Goal: Find contact information: Find contact information

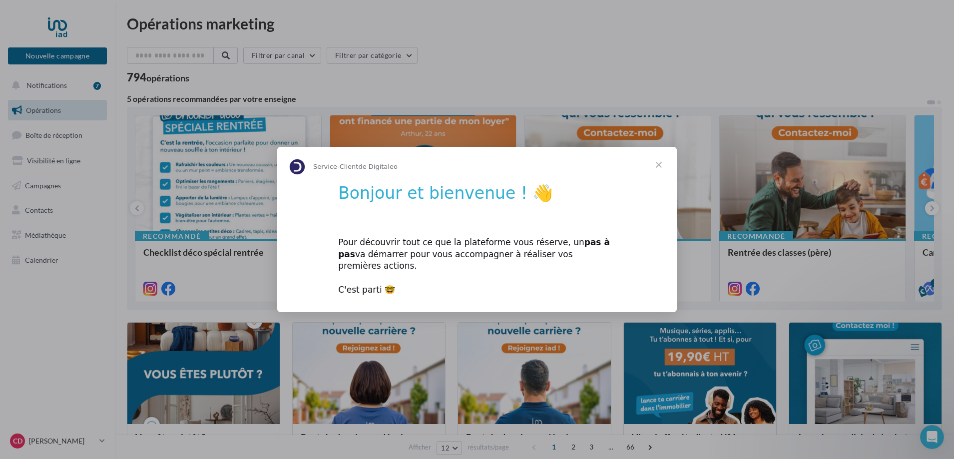
click at [658, 171] on span "Fermer" at bounding box center [659, 165] width 36 height 36
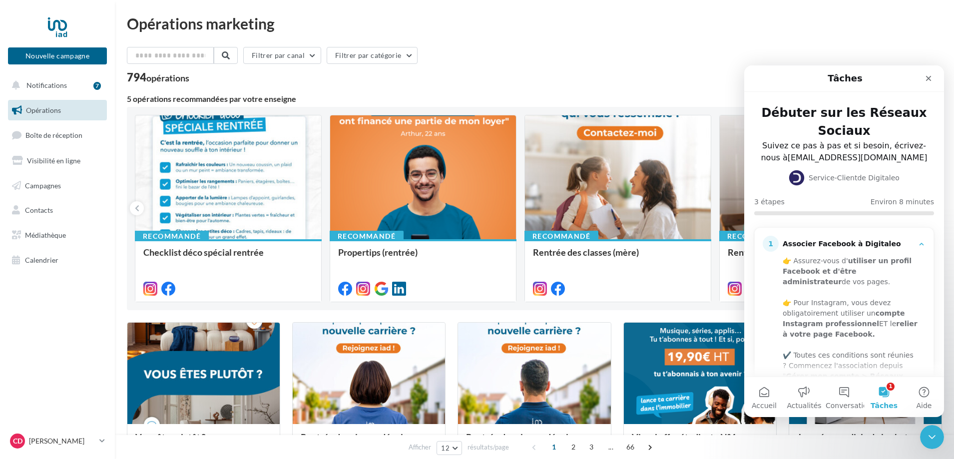
click at [45, 292] on nav "Nouvelle campagne Nouvelle campagne Notifications 7 Opérations Boîte de récepti…" at bounding box center [57, 229] width 115 height 459
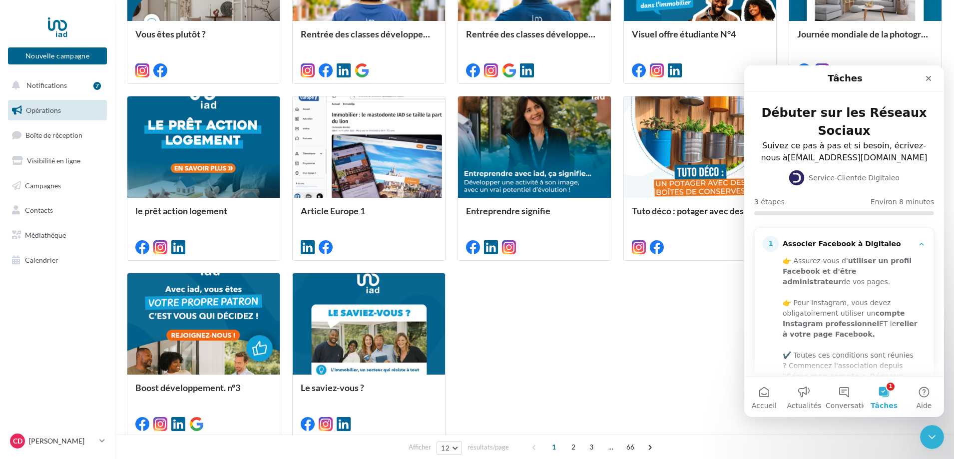
scroll to position [465, 0]
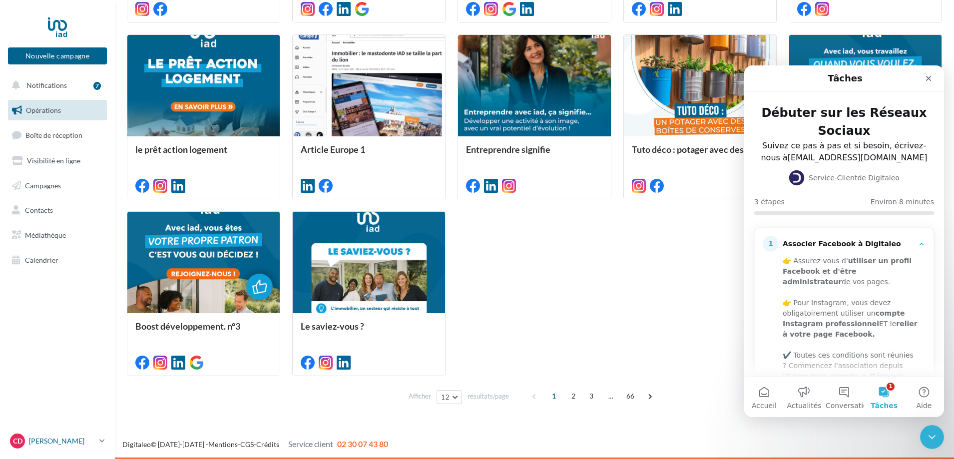
click at [88, 444] on p "[PERSON_NAME]" at bounding box center [62, 441] width 66 height 10
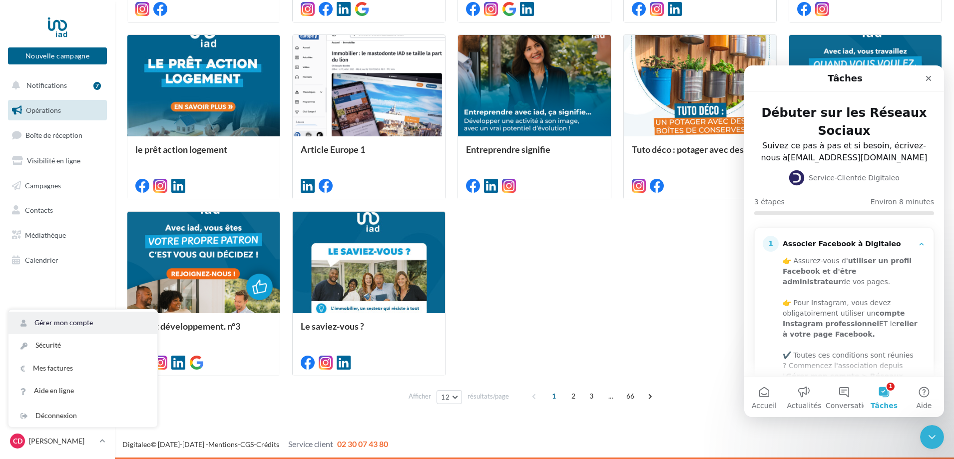
click at [58, 326] on link "Gérer mon compte" at bounding box center [82, 323] width 149 height 22
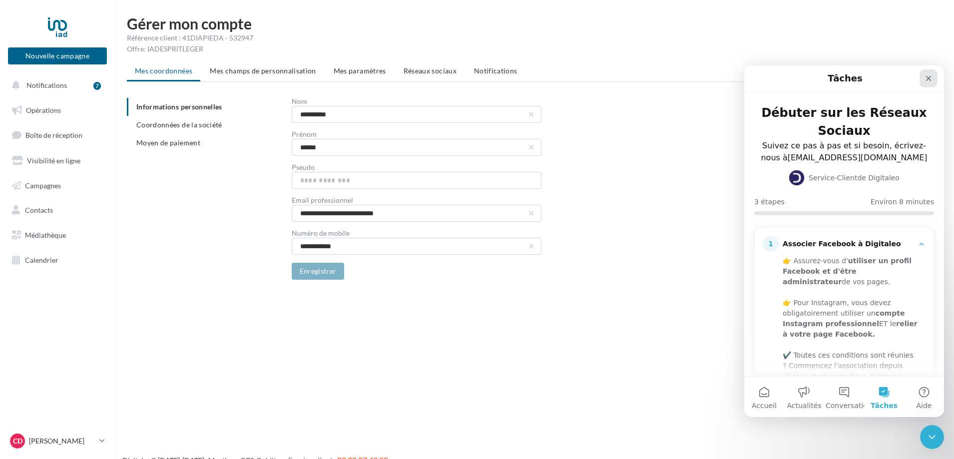
click at [926, 77] on icon "Fermer" at bounding box center [929, 78] width 8 height 8
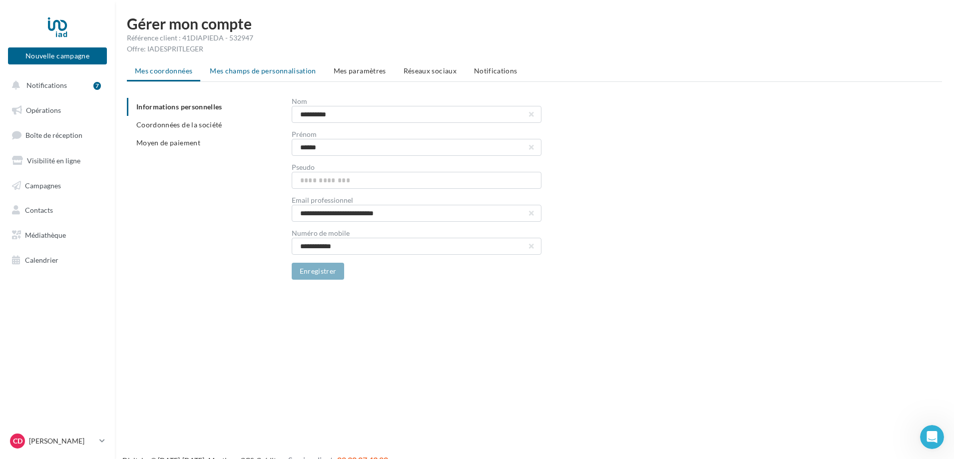
click at [234, 74] on span "Mes champs de personnalisation" at bounding box center [263, 70] width 106 height 8
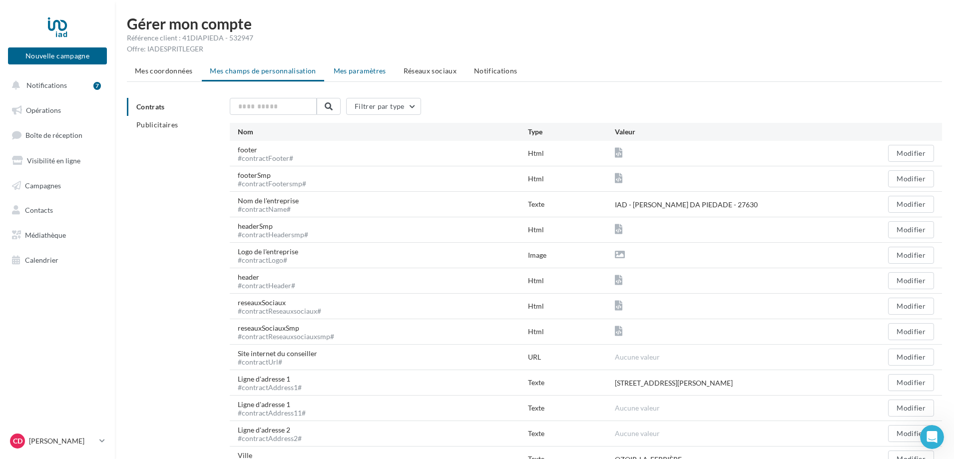
click at [361, 71] on span "Mes paramètres" at bounding box center [360, 70] width 52 height 8
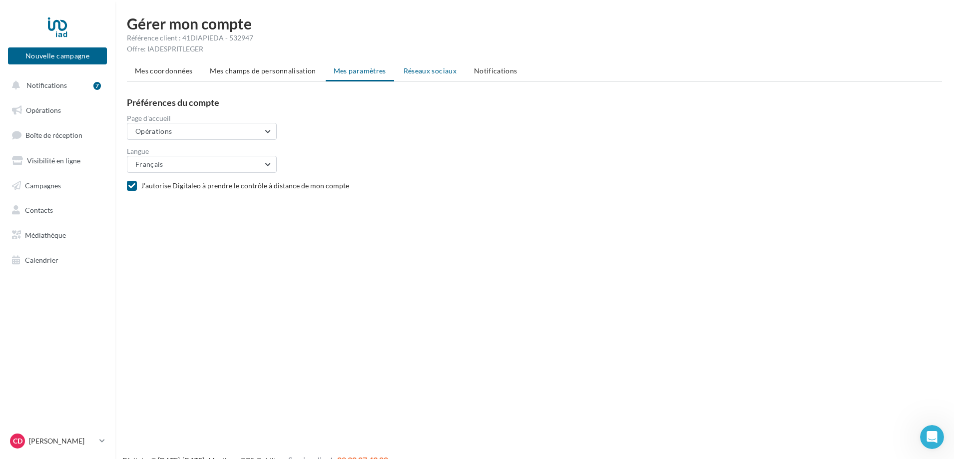
click at [437, 75] on li "Réseaux sociaux" at bounding box center [430, 71] width 69 height 18
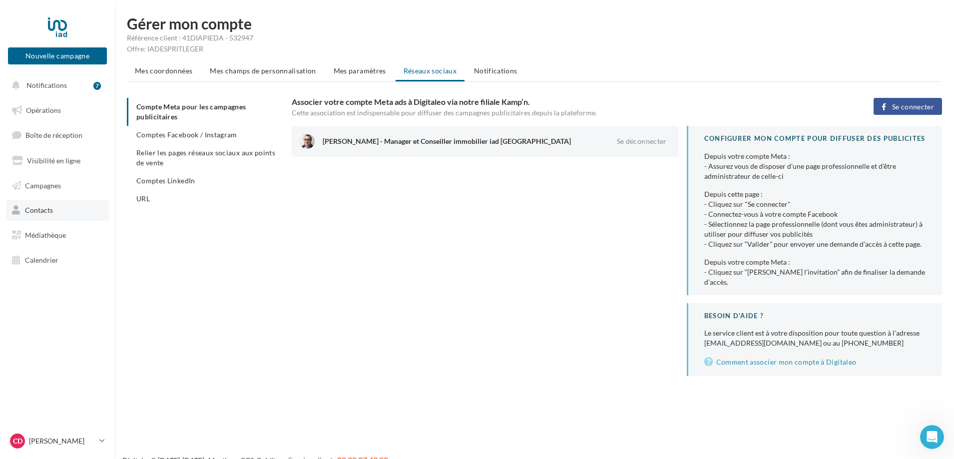
click at [43, 210] on span "Contacts" at bounding box center [39, 210] width 28 height 8
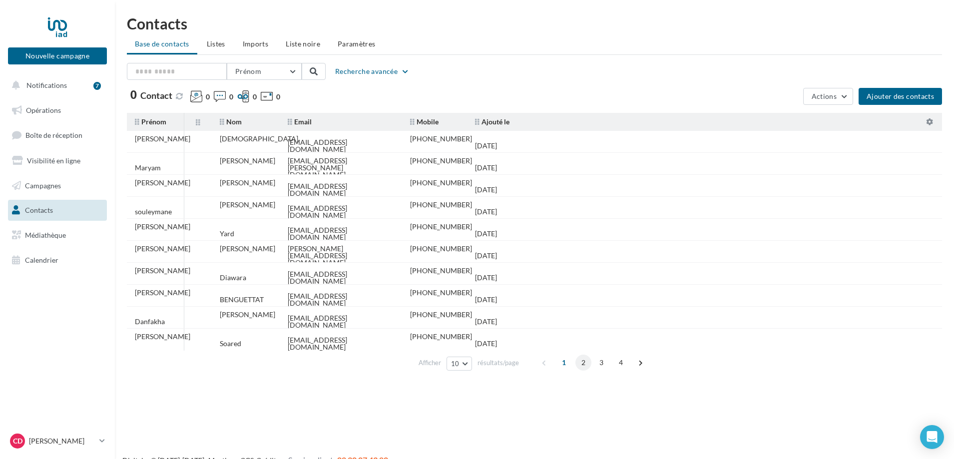
click at [583, 362] on span "2" at bounding box center [583, 363] width 16 height 16
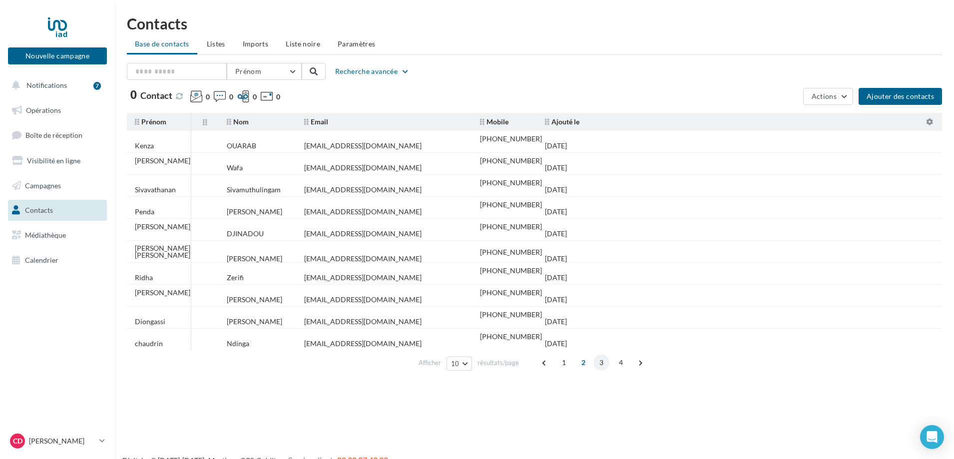
click at [596, 362] on span "3" at bounding box center [601, 363] width 16 height 16
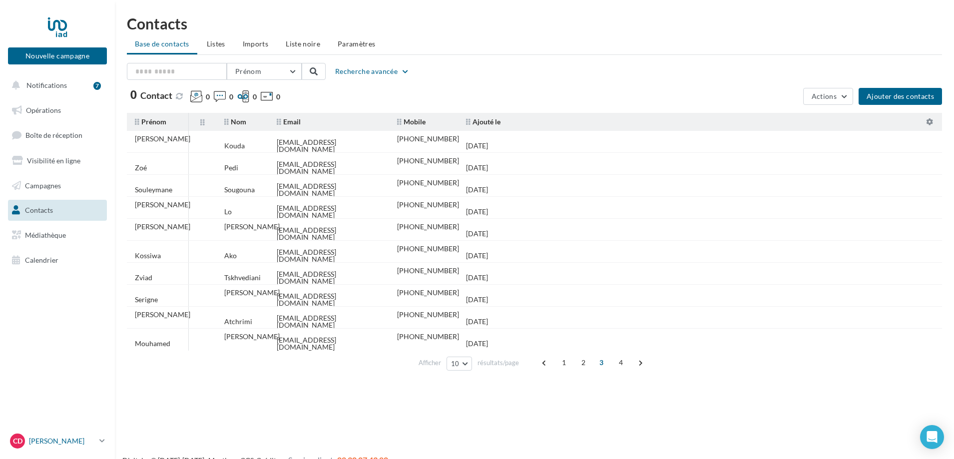
click at [96, 442] on link "CD Carlos DA PIEDADE carlos.dapiedade@iadfrance.fr" at bounding box center [57, 441] width 99 height 19
click at [59, 394] on link "Aide en ligne" at bounding box center [82, 391] width 149 height 22
click at [68, 441] on p "[PERSON_NAME]" at bounding box center [62, 441] width 66 height 10
click at [99, 442] on icon at bounding box center [101, 441] width 5 height 8
click at [67, 392] on link "Aide en ligne" at bounding box center [82, 391] width 149 height 22
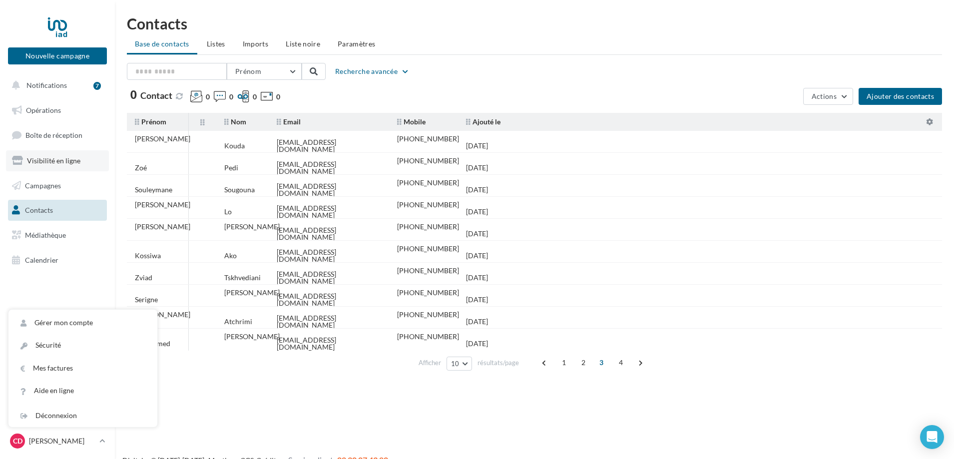
click at [40, 165] on link "Visibilité en ligne" at bounding box center [57, 160] width 103 height 21
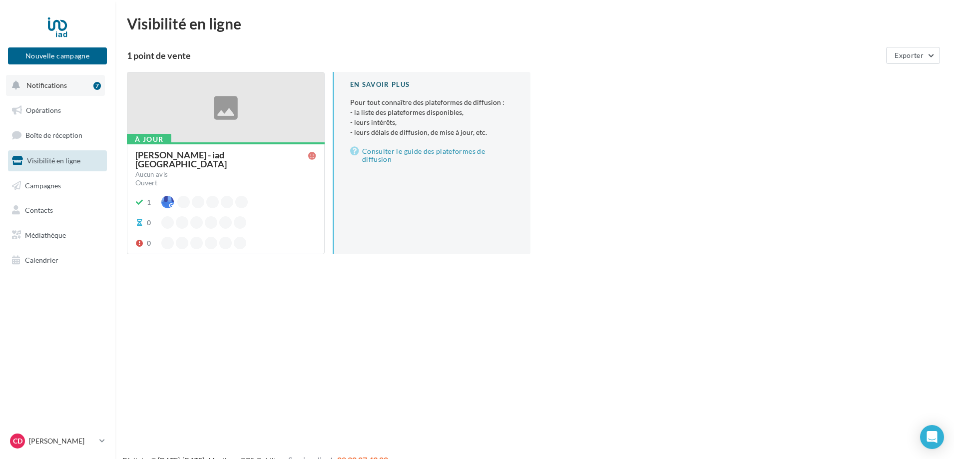
click at [41, 86] on span "Notifications" at bounding box center [46, 85] width 40 height 8
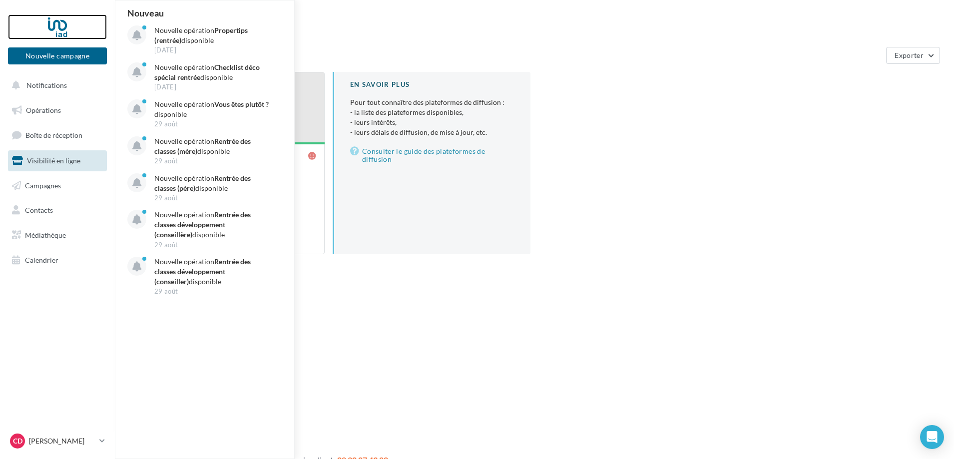
click at [55, 30] on div at bounding box center [57, 26] width 80 height 25
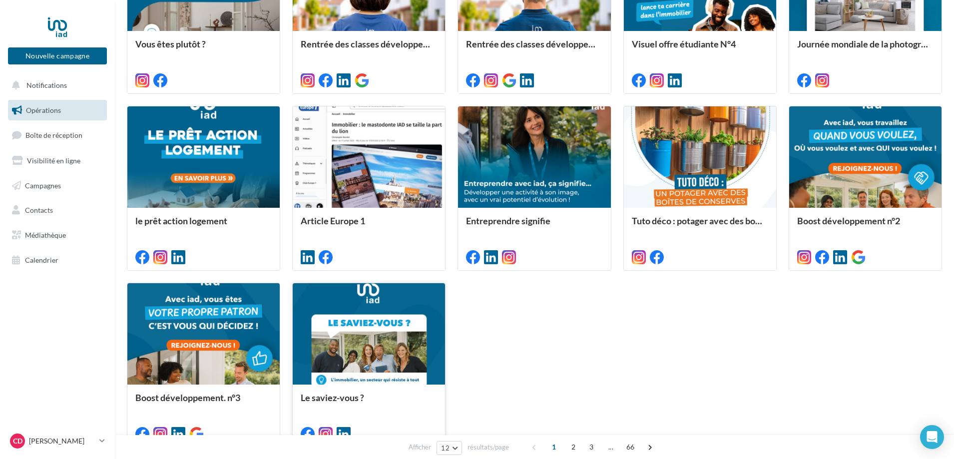
scroll to position [465, 0]
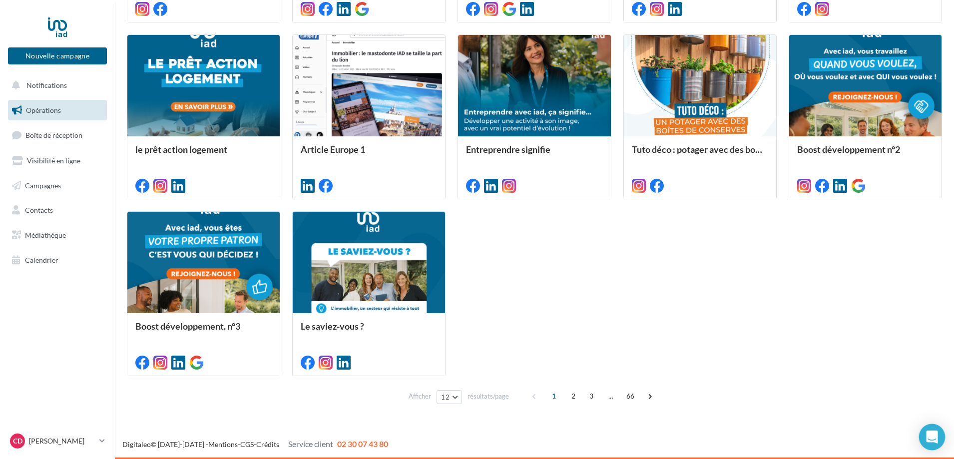
click at [931, 437] on icon "Open Intercom Messenger" at bounding box center [931, 437] width 11 height 13
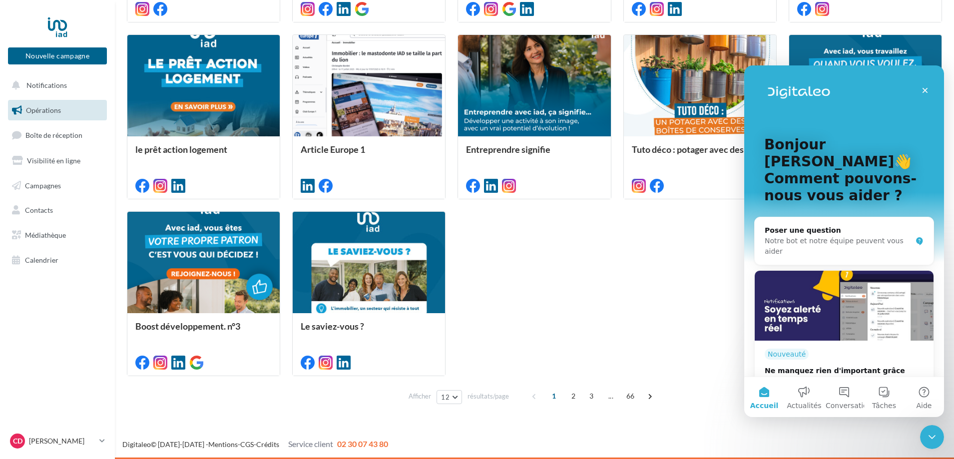
scroll to position [0, 0]
click at [789, 236] on div "Notre bot et notre équipe peuvent vous aider" at bounding box center [838, 246] width 147 height 21
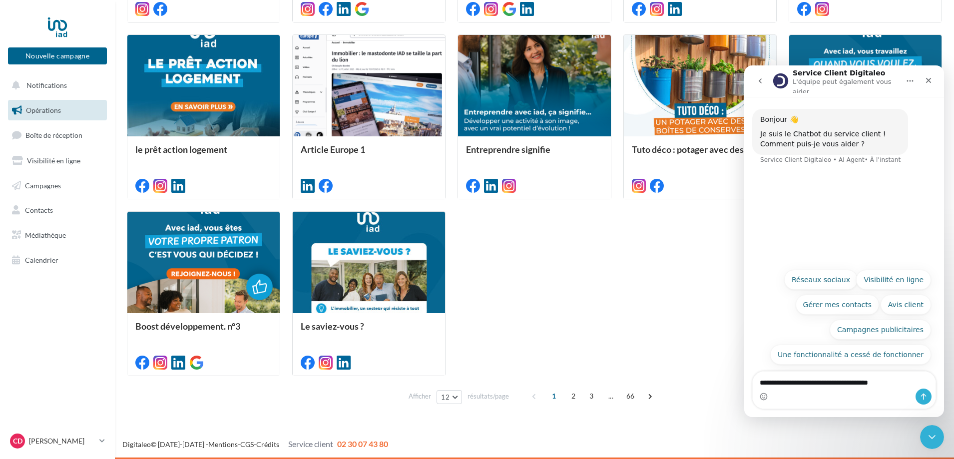
type textarea "**********"
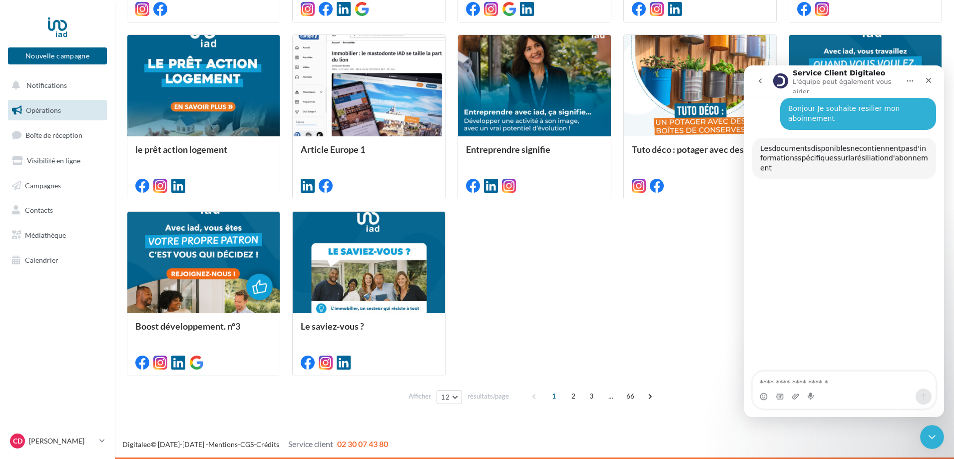
scroll to position [69, 0]
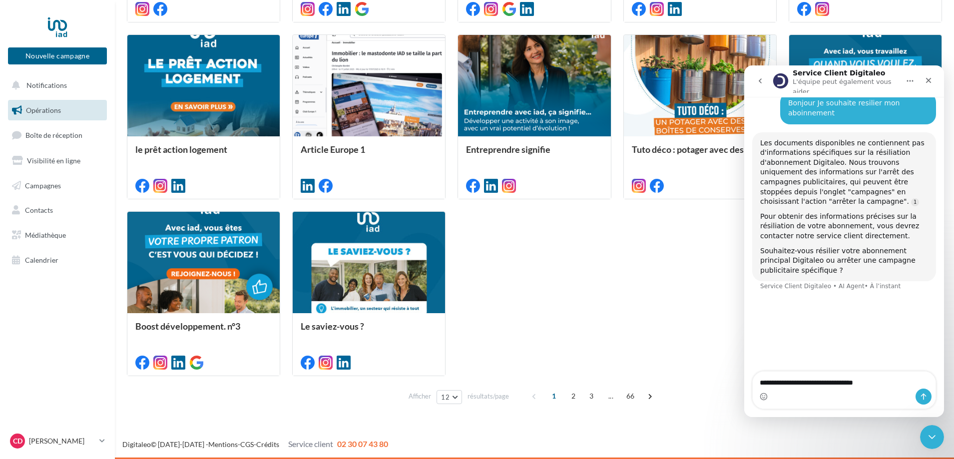
type textarea "**********"
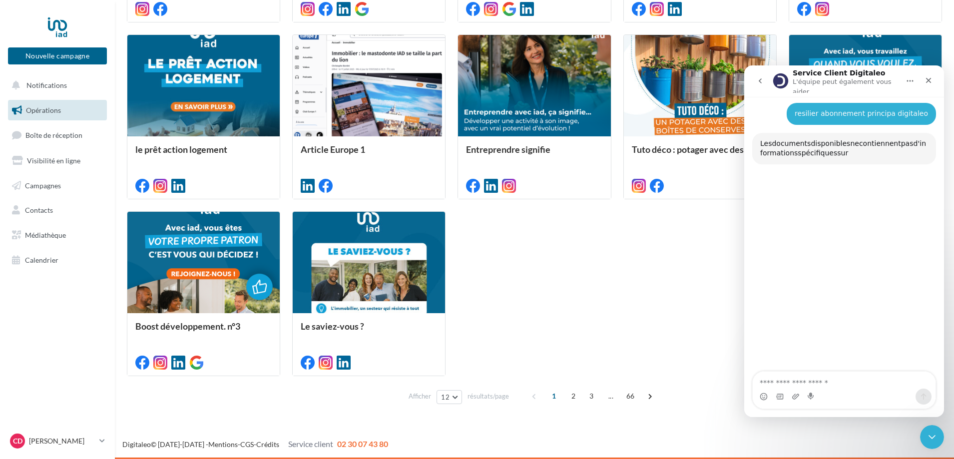
scroll to position [266, 0]
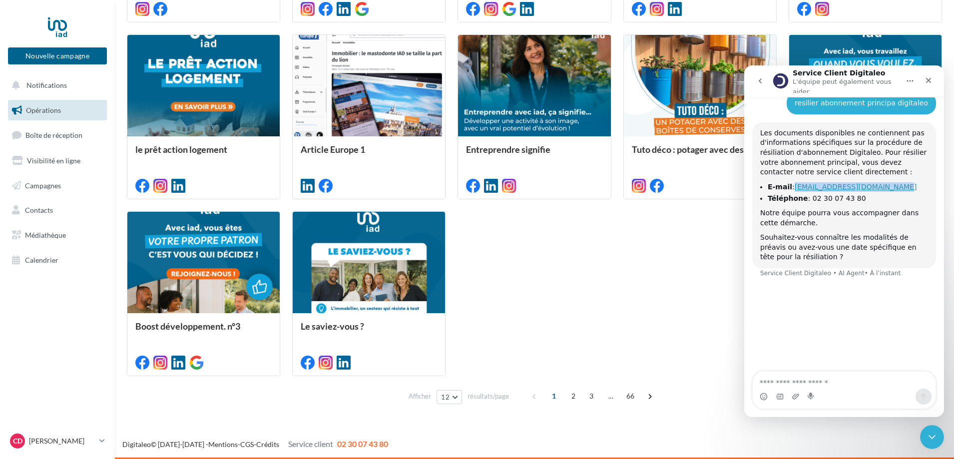
drag, startPoint x: 883, startPoint y: 183, endPoint x: 793, endPoint y: 183, distance: 89.9
click at [793, 183] on li "E-mail : [EMAIL_ADDRESS][DOMAIN_NAME]" at bounding box center [848, 186] width 160 height 9
copy link "[EMAIL_ADDRESS][DOMAIN_NAME]"
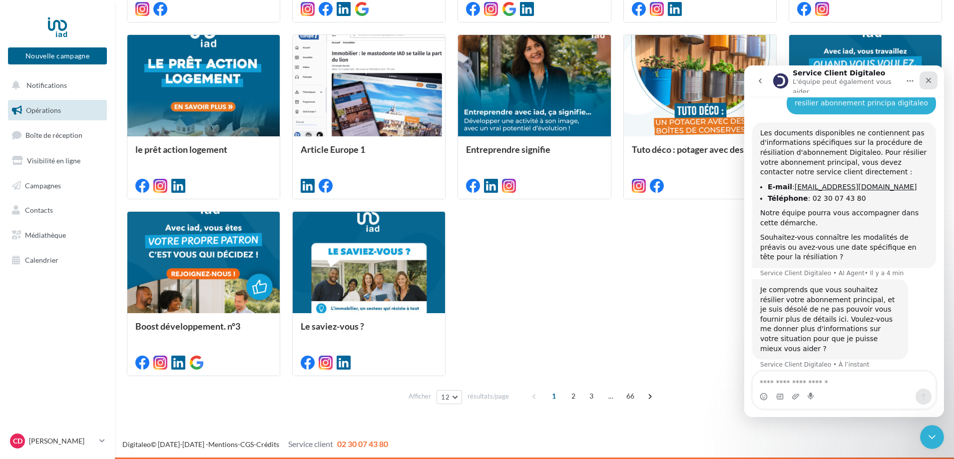
click at [924, 81] on div "Fermer" at bounding box center [929, 80] width 18 height 18
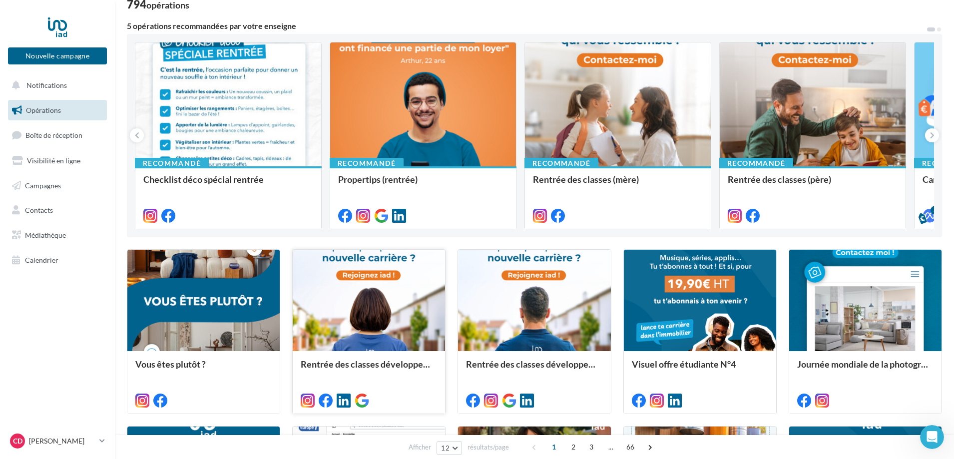
scroll to position [0, 0]
